Goal: Task Accomplishment & Management: Manage account settings

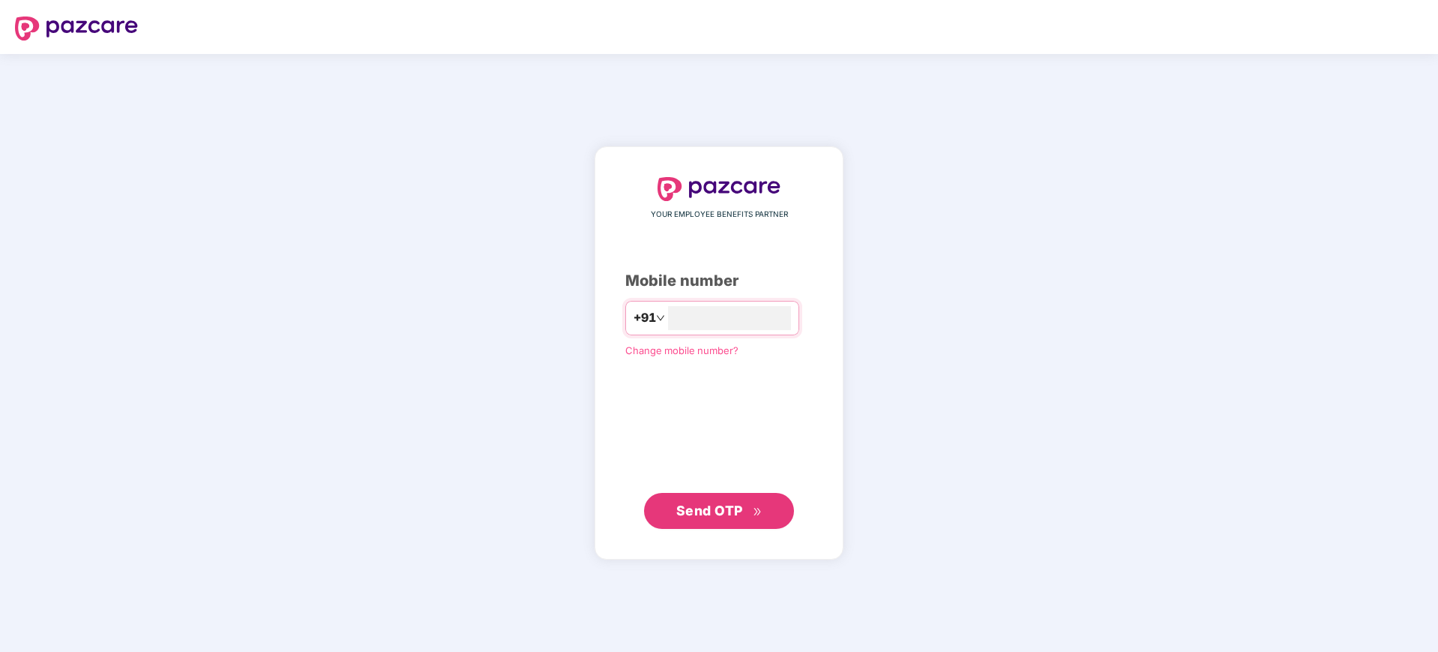
type input "**********"
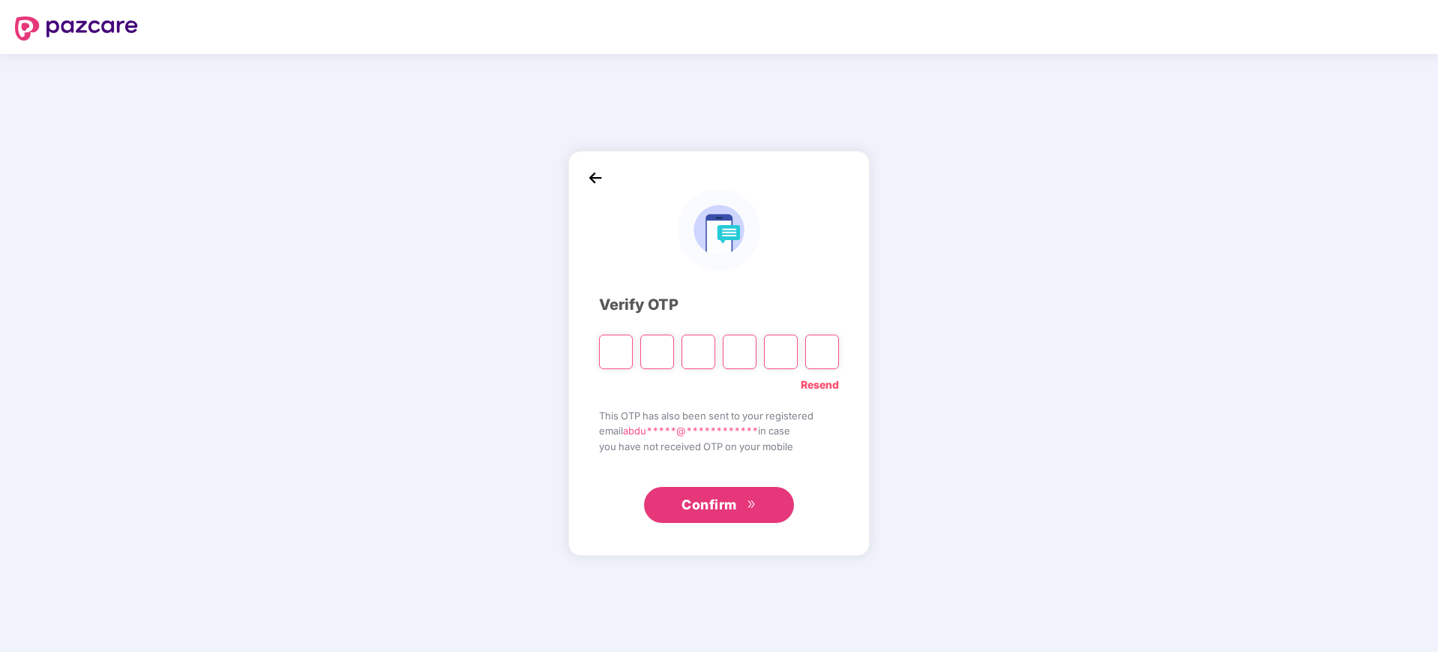
type input "*"
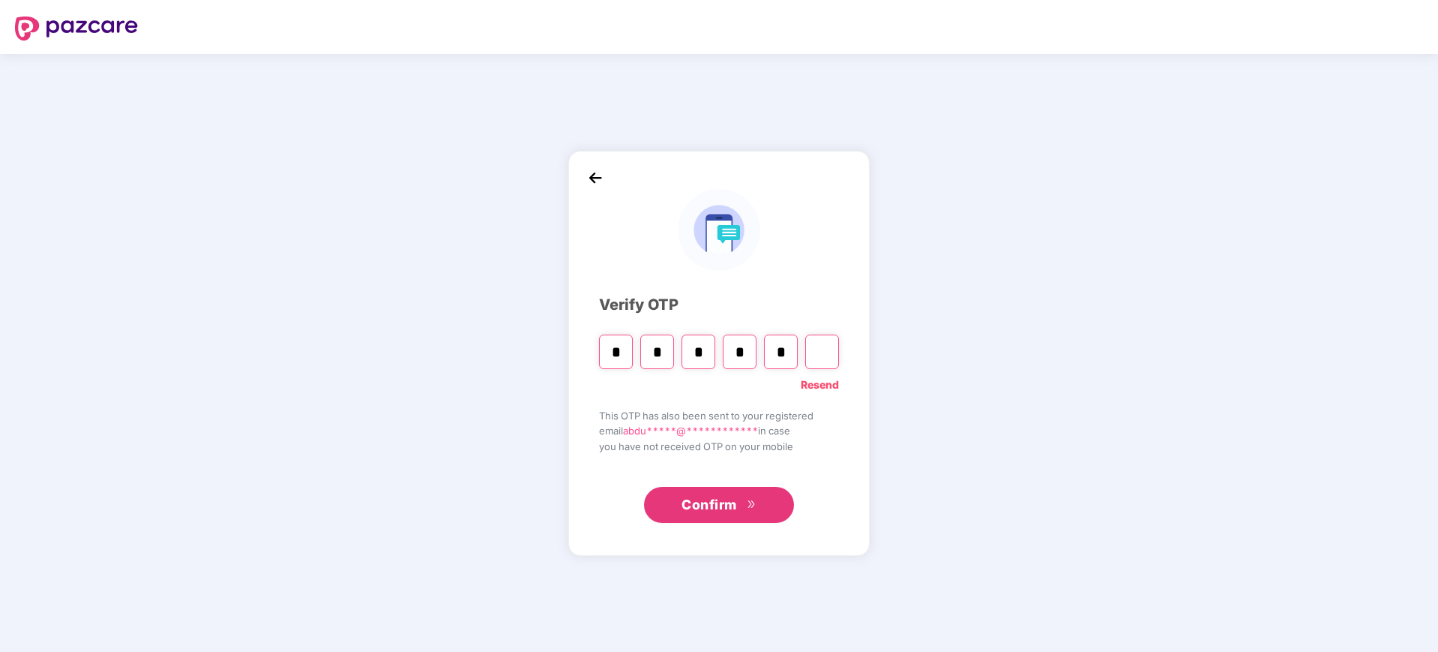
type input "*"
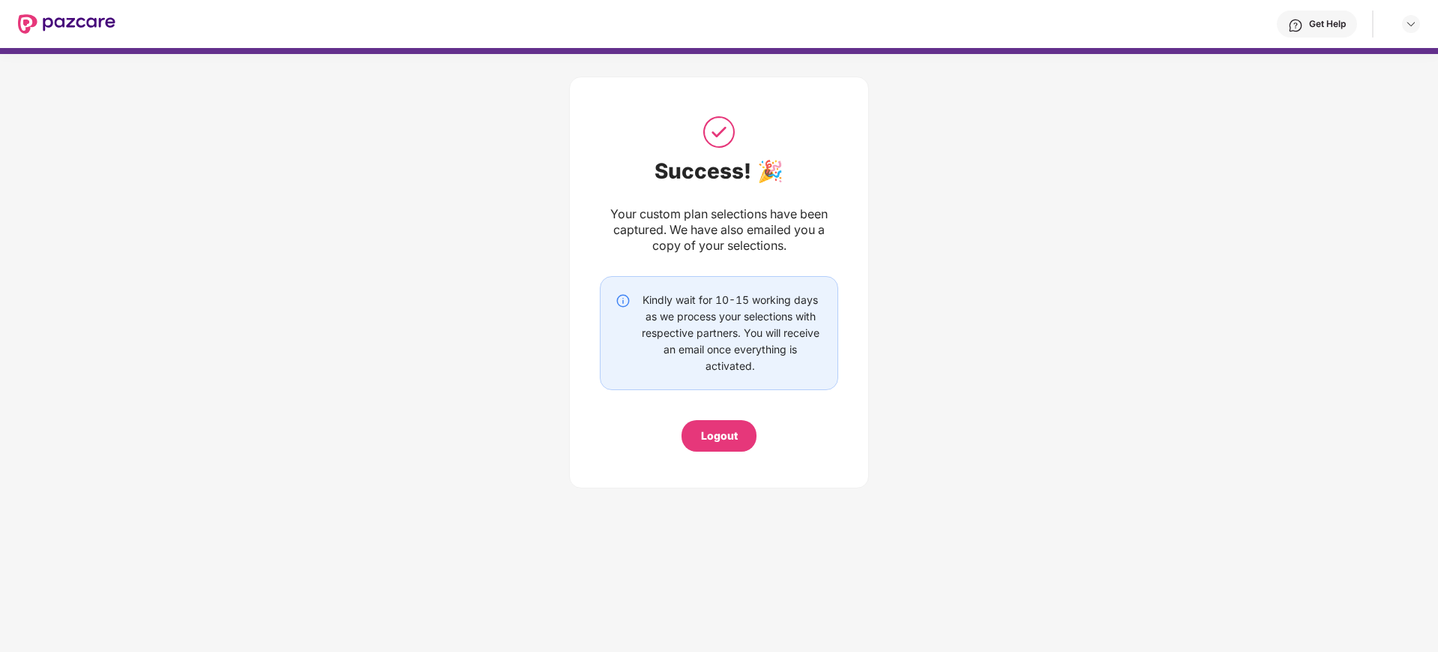
click at [730, 438] on div "Logout" at bounding box center [719, 435] width 37 height 16
